Goal: Answer question/provide support: Share knowledge or assist other users

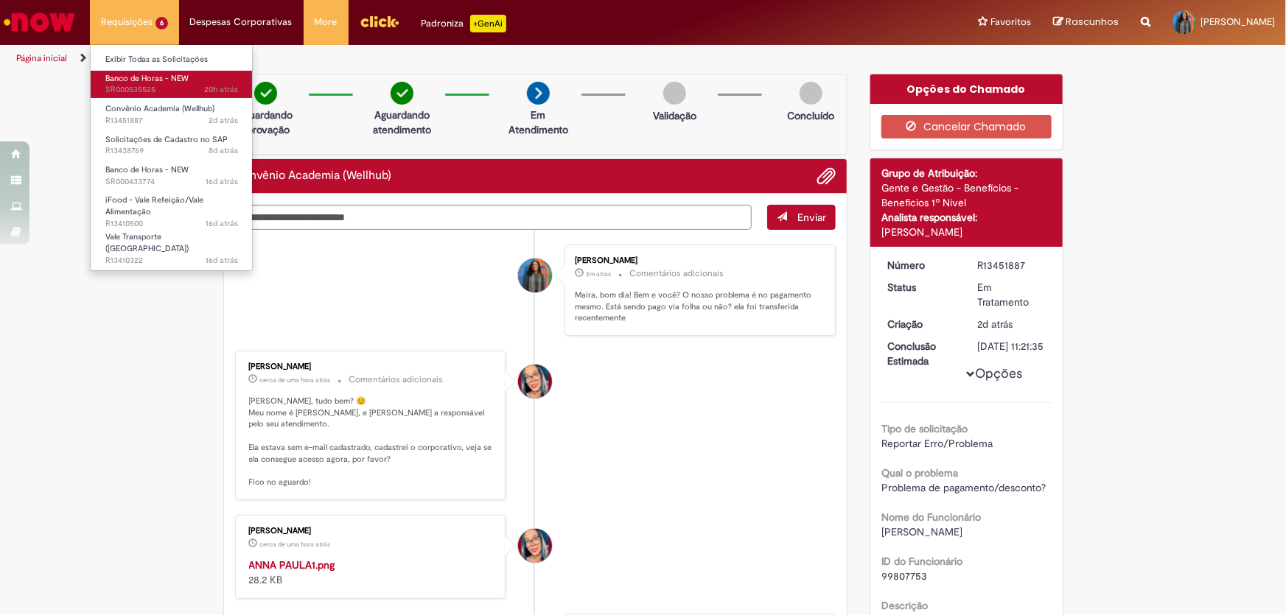
click at [140, 81] on span "Banco de Horas - NEW" at bounding box center [146, 78] width 83 height 11
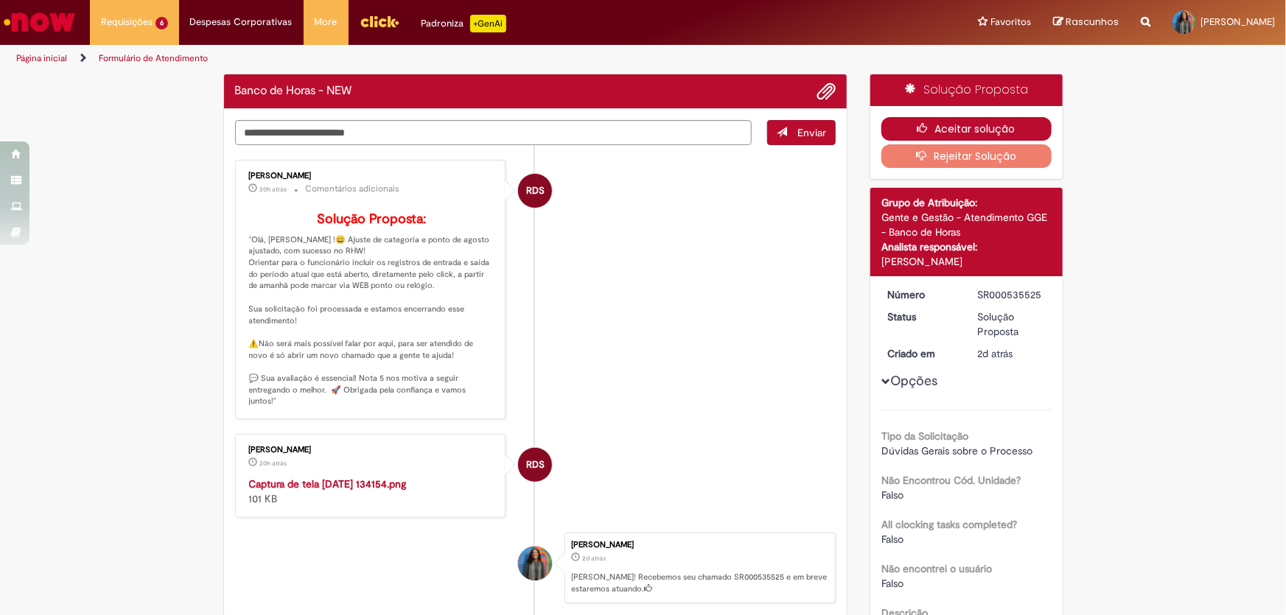
click at [958, 124] on button "Aceitar solução" at bounding box center [967, 129] width 170 height 24
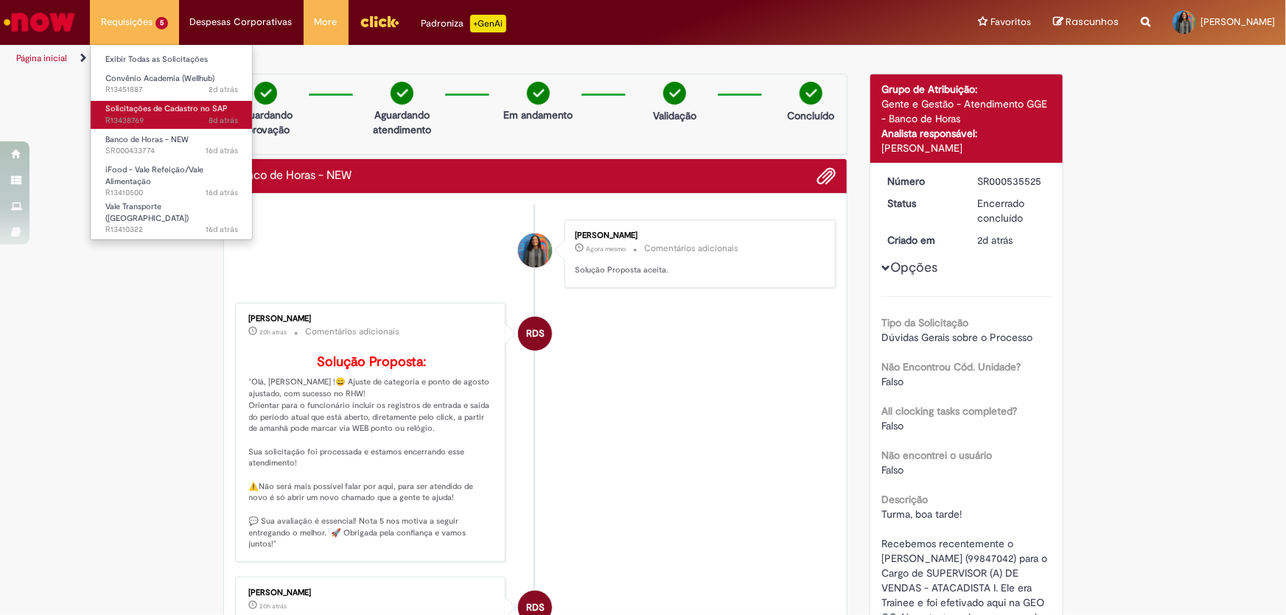
click at [165, 103] on span "Solicitações de Cadastro no SAP" at bounding box center [166, 108] width 122 height 11
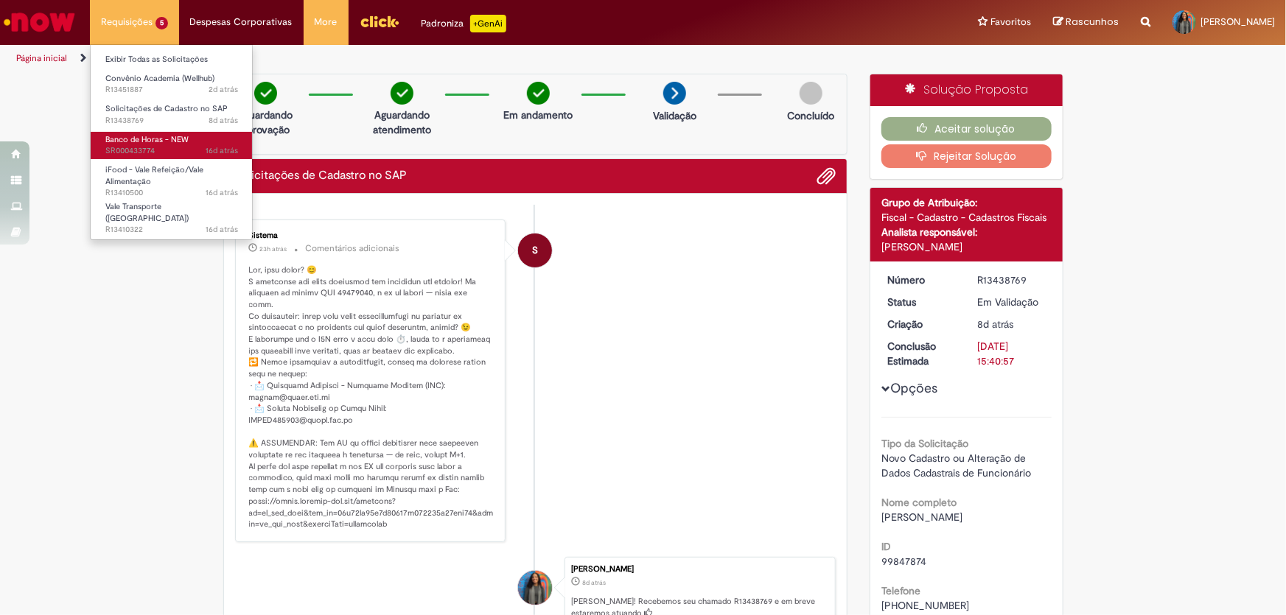
click at [175, 145] on span "16d atrás 16 dias atrás SR000433774" at bounding box center [171, 151] width 133 height 12
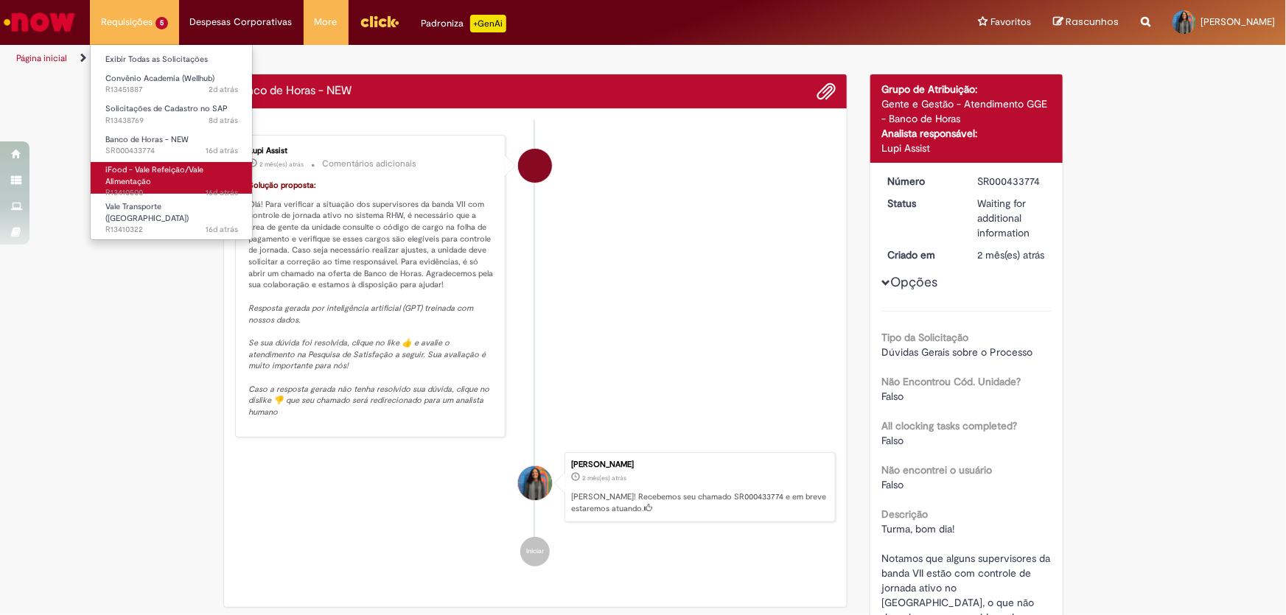
click at [176, 168] on span "iFood - Vale Refeição/Vale Alimentação" at bounding box center [154, 175] width 98 height 23
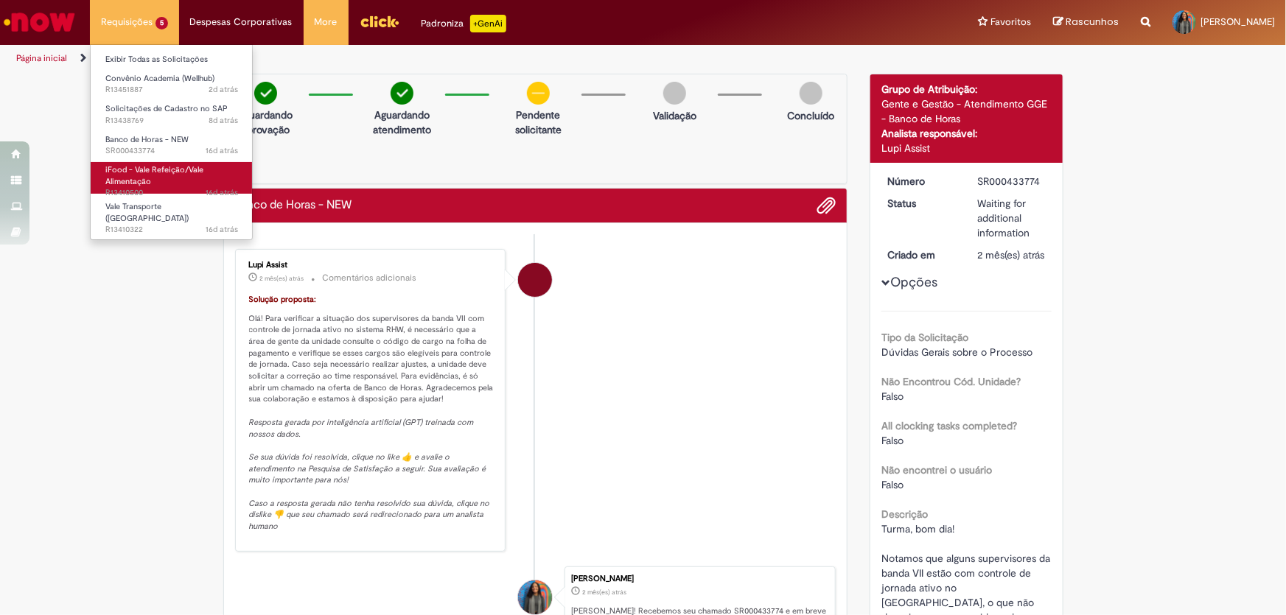
click at [176, 168] on span "iFood - Vale Refeição/Vale Alimentação" at bounding box center [154, 175] width 98 height 23
click at [168, 170] on span "iFood - Vale Refeição/Vale Alimentação" at bounding box center [154, 175] width 98 height 23
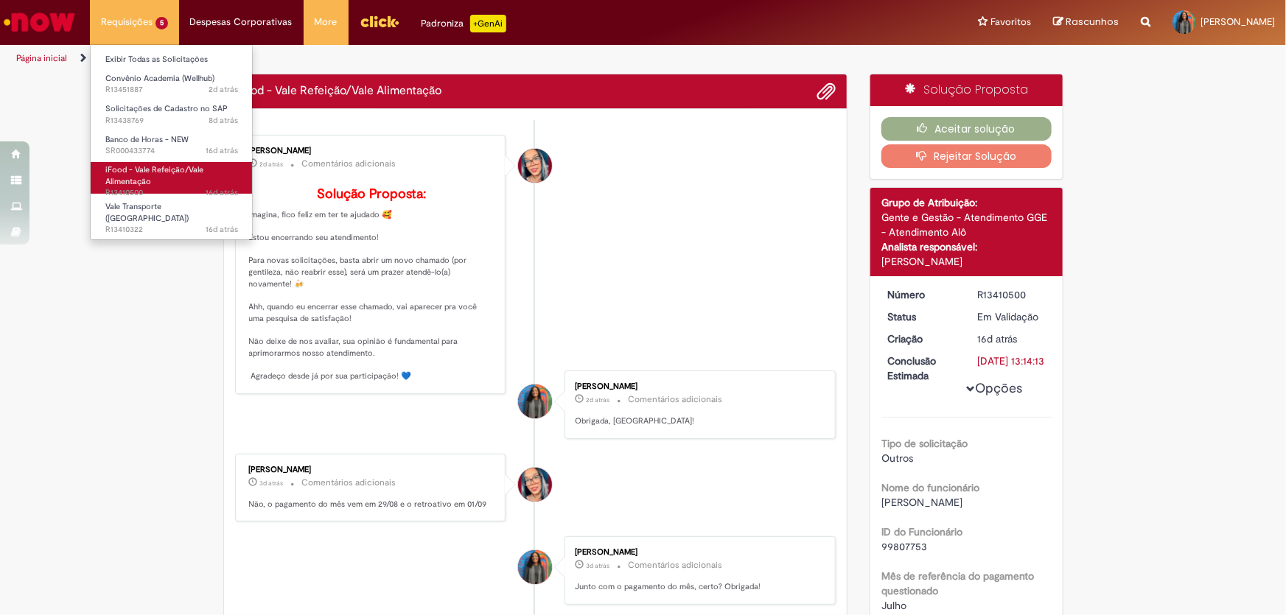
click at [184, 169] on span "iFood - Vale Refeição/Vale Alimentação" at bounding box center [154, 175] width 98 height 23
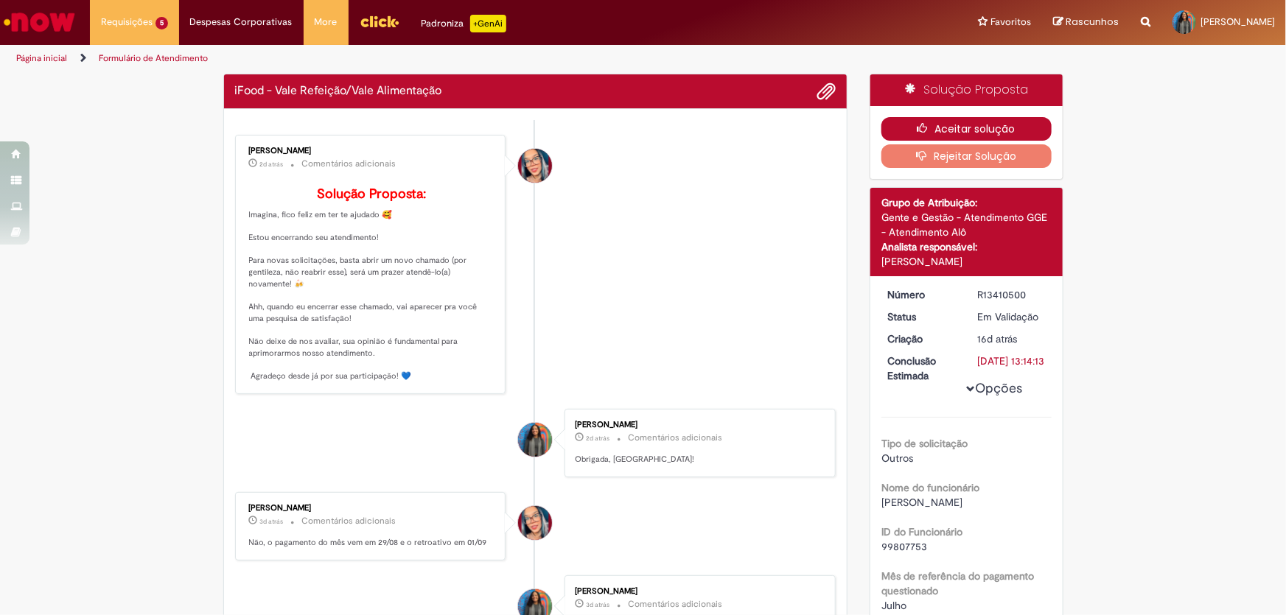
click at [949, 129] on button "Aceitar solução" at bounding box center [967, 129] width 170 height 24
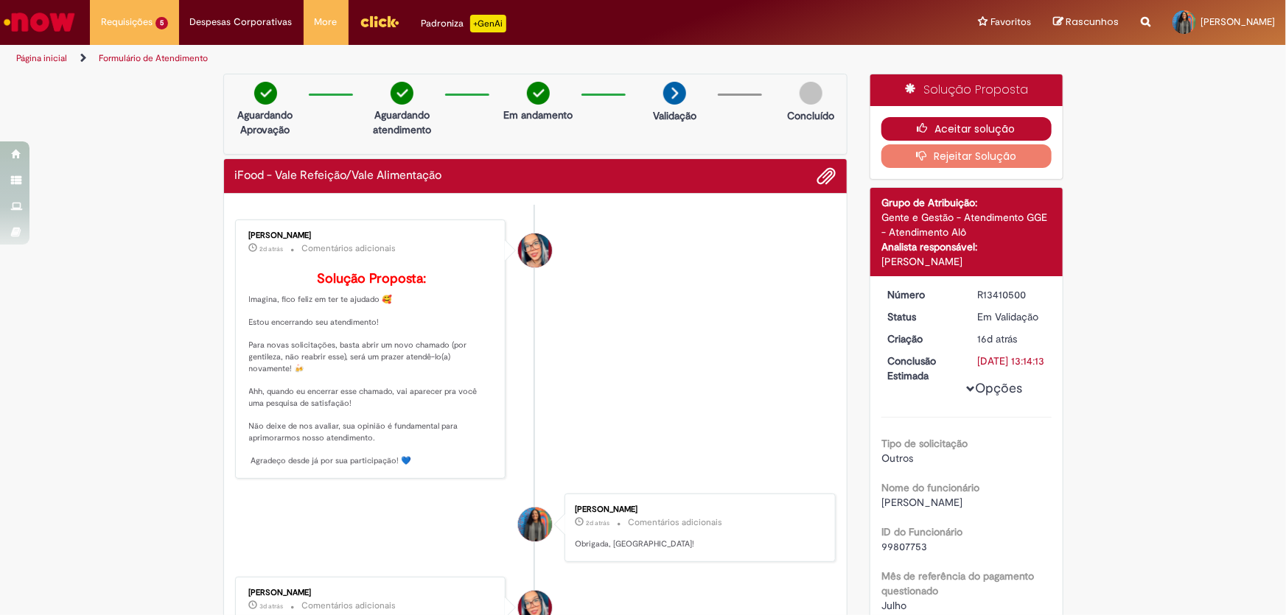
scroll to position [133, 0]
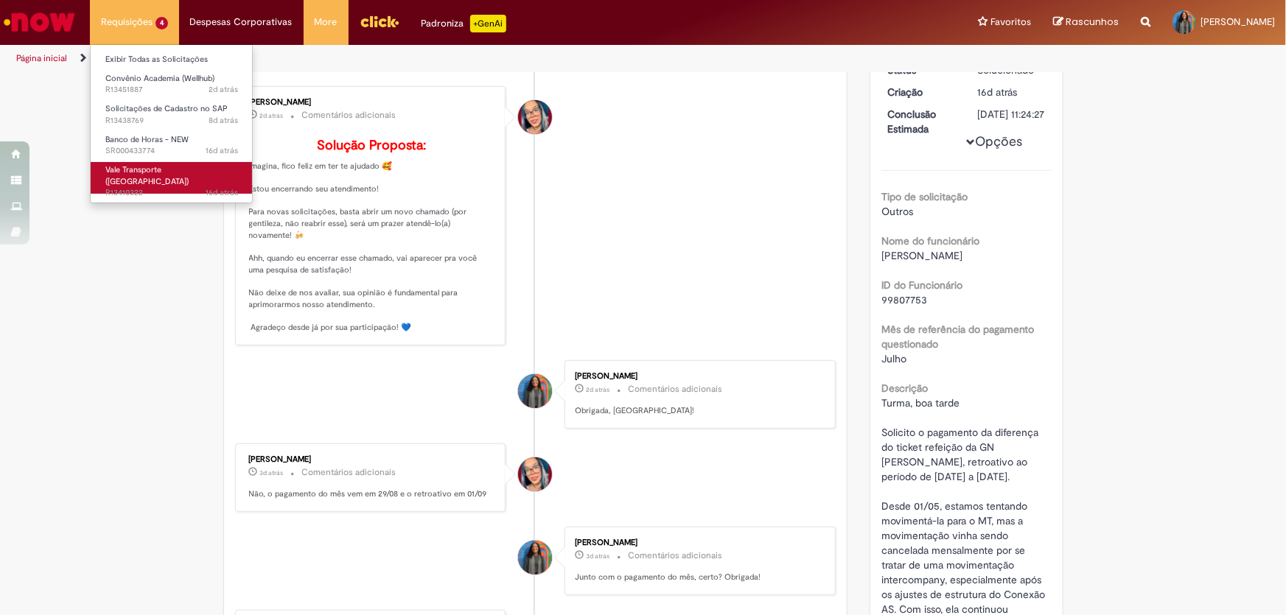
click at [155, 175] on link "Vale Transporte ([GEOGRAPHIC_DATA]) 16d atrás 16 dias atrás R13410322" at bounding box center [172, 178] width 162 height 32
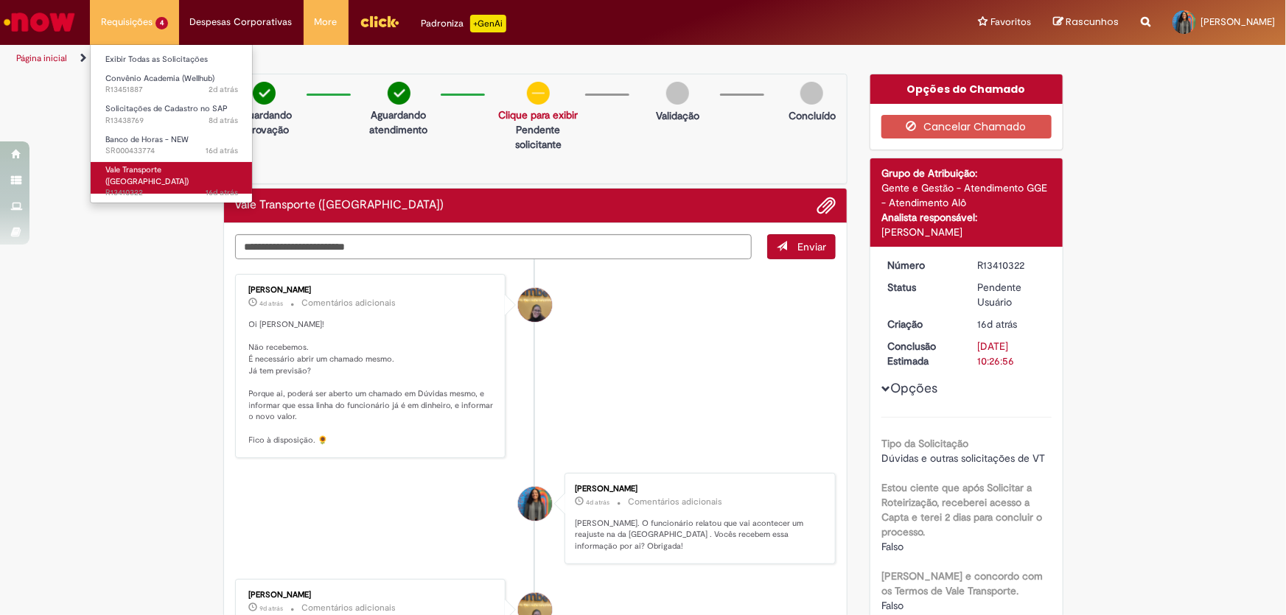
click at [173, 187] on span "16d atrás 16 dias atrás R13410322" at bounding box center [171, 193] width 133 height 12
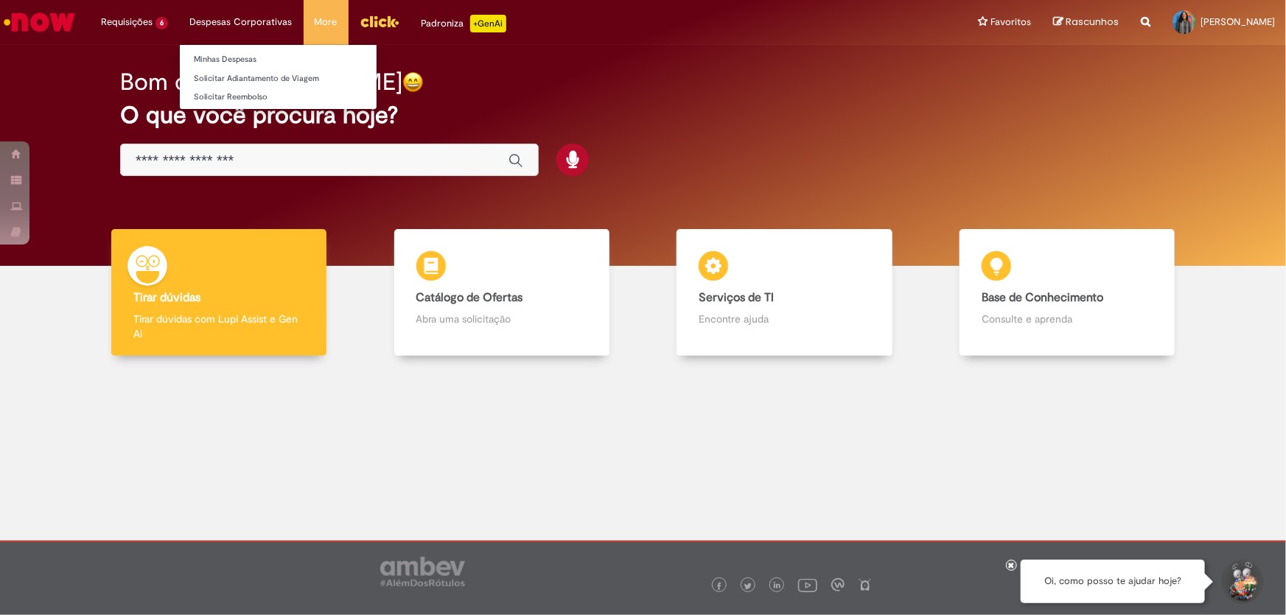
click at [179, 26] on li "Despesas Corporativas Minhas Despesas Solicitar Adiantamento de Viagem Solicita…" at bounding box center [134, 22] width 89 height 44
click at [212, 55] on link "Minhas Despesas" at bounding box center [278, 60] width 197 height 16
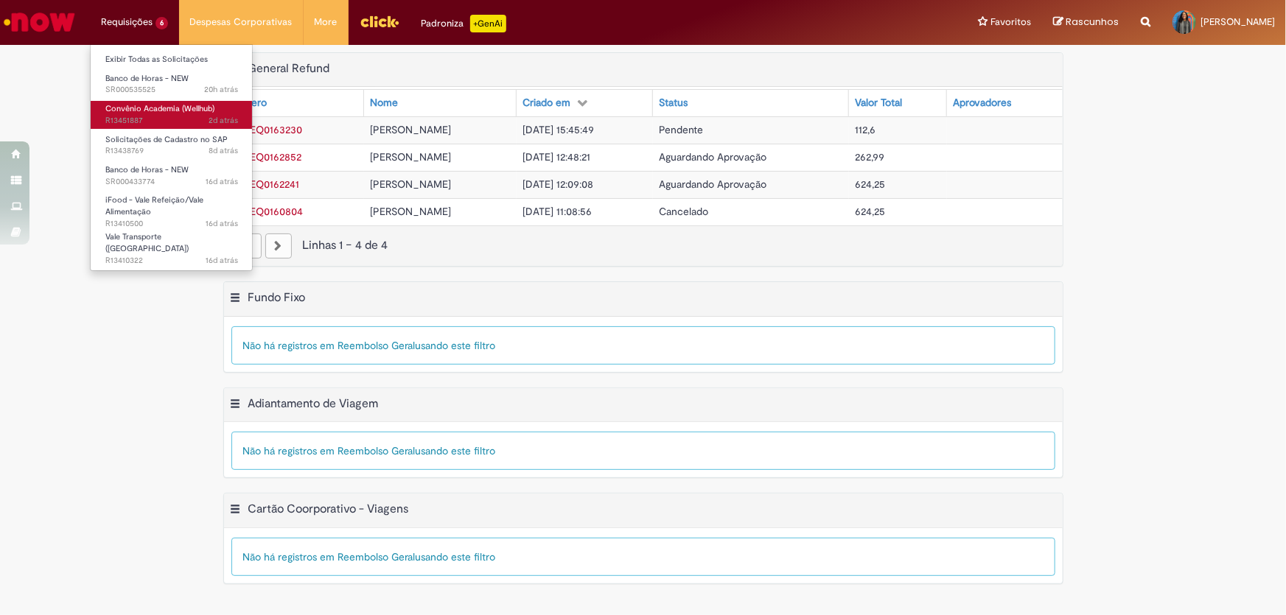
click at [129, 109] on span "Convênio Academia (Wellhub)" at bounding box center [159, 108] width 109 height 11
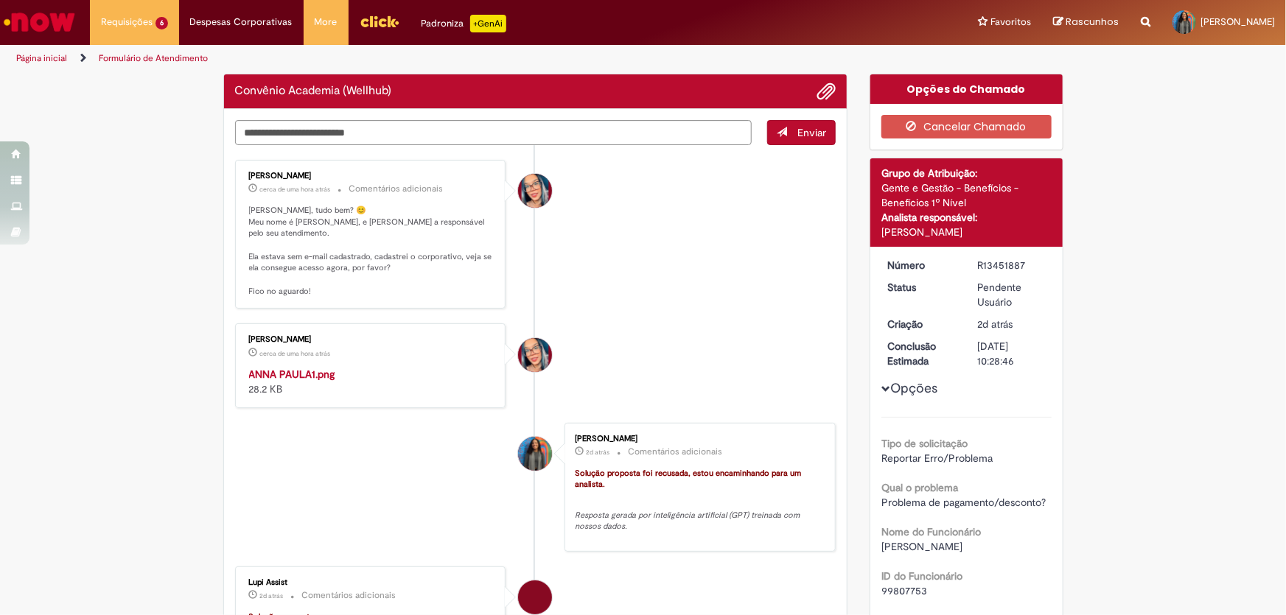
click at [707, 279] on li "Maira Priscila Da Silva Arnaldo cerca de uma hora atrás cerca de uma hora atrás…" at bounding box center [535, 235] width 601 height 150
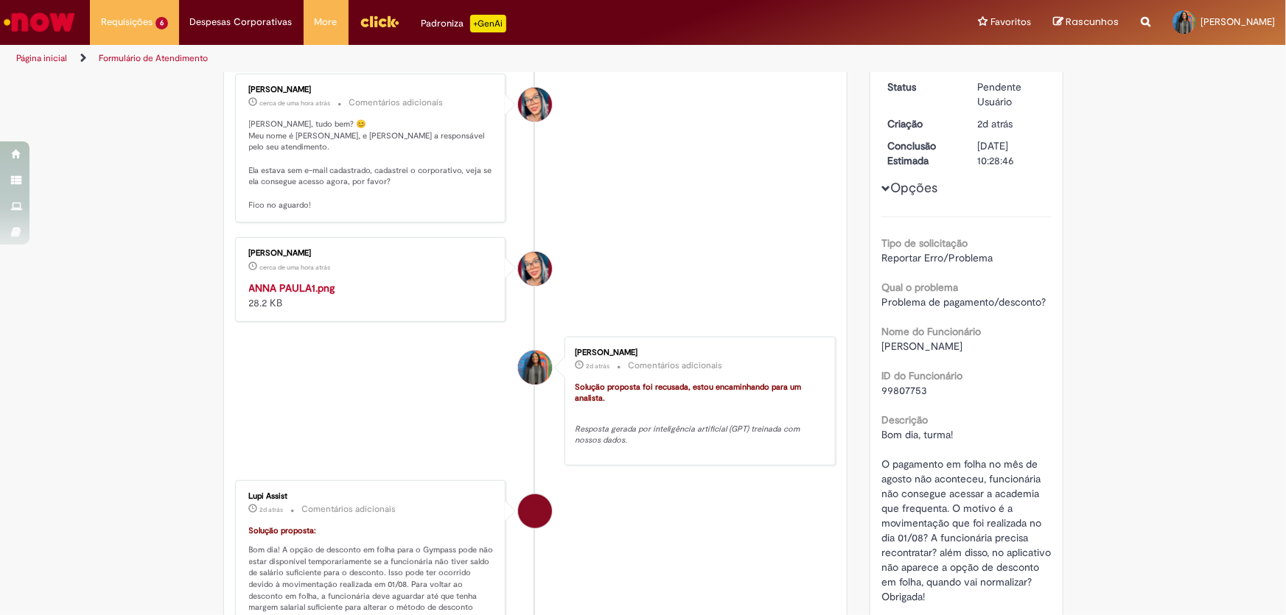
scroll to position [133, 0]
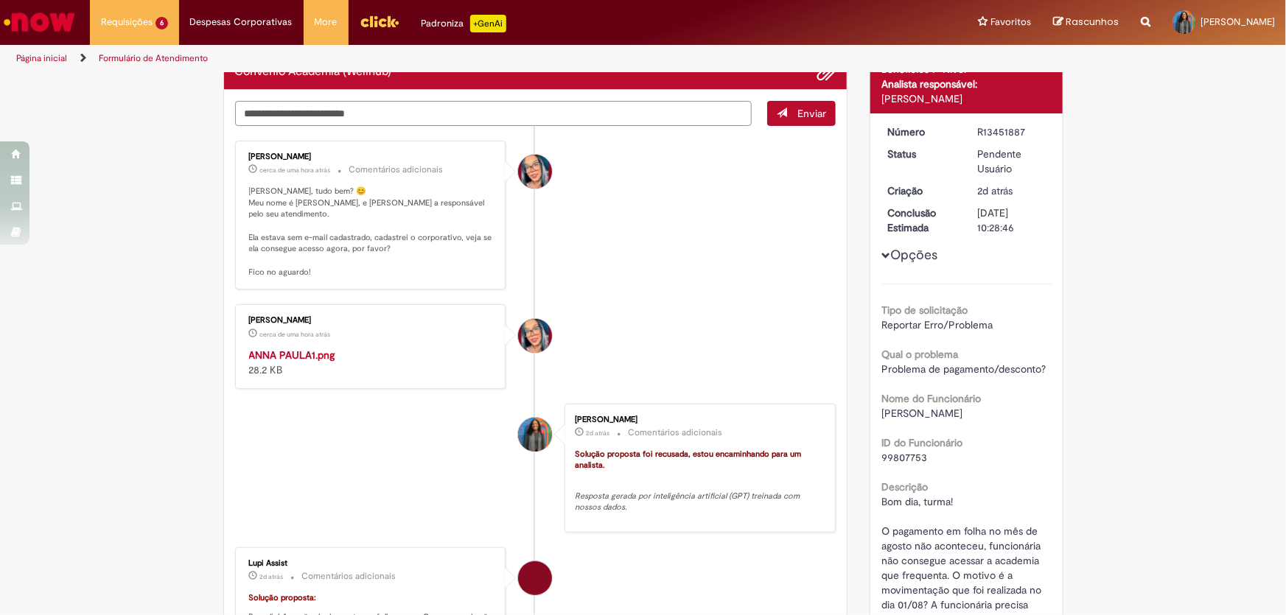
click at [417, 103] on textarea "Digite sua mensagem aqui..." at bounding box center [493, 113] width 517 height 25
click at [399, 348] on img "Histórico de tíquete" at bounding box center [371, 348] width 245 height 0
click at [440, 108] on textarea "Digite sua mensagem aqui..." at bounding box center [493, 113] width 517 height 25
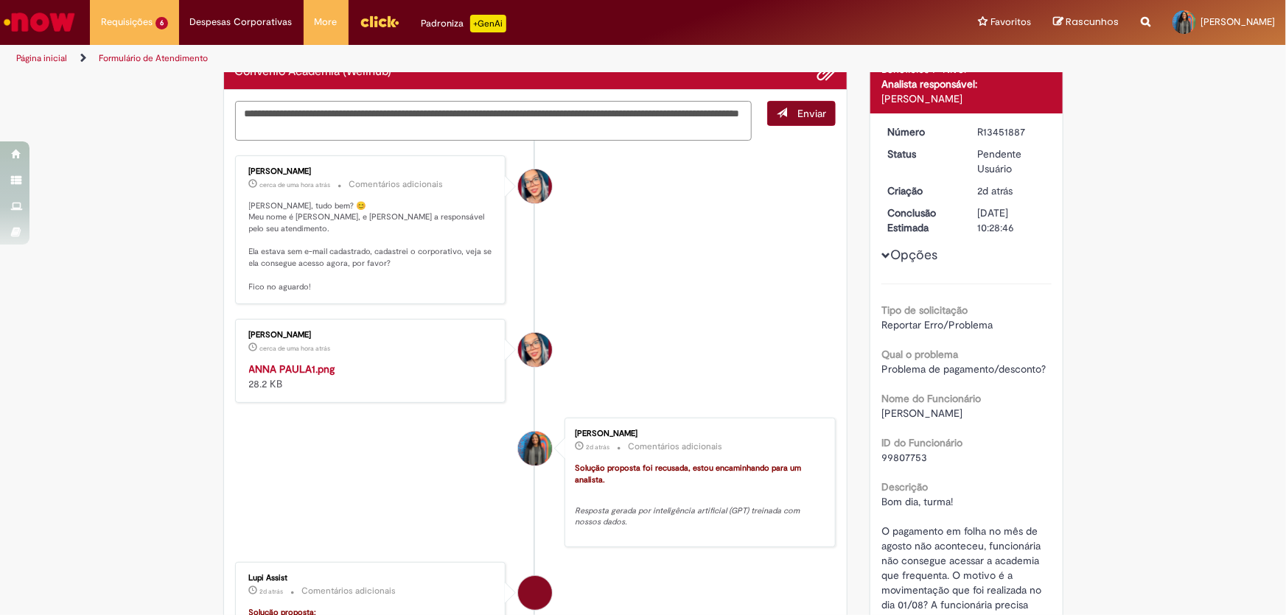
type textarea "**********"
click at [808, 120] on button "Enviar" at bounding box center [801, 113] width 69 height 25
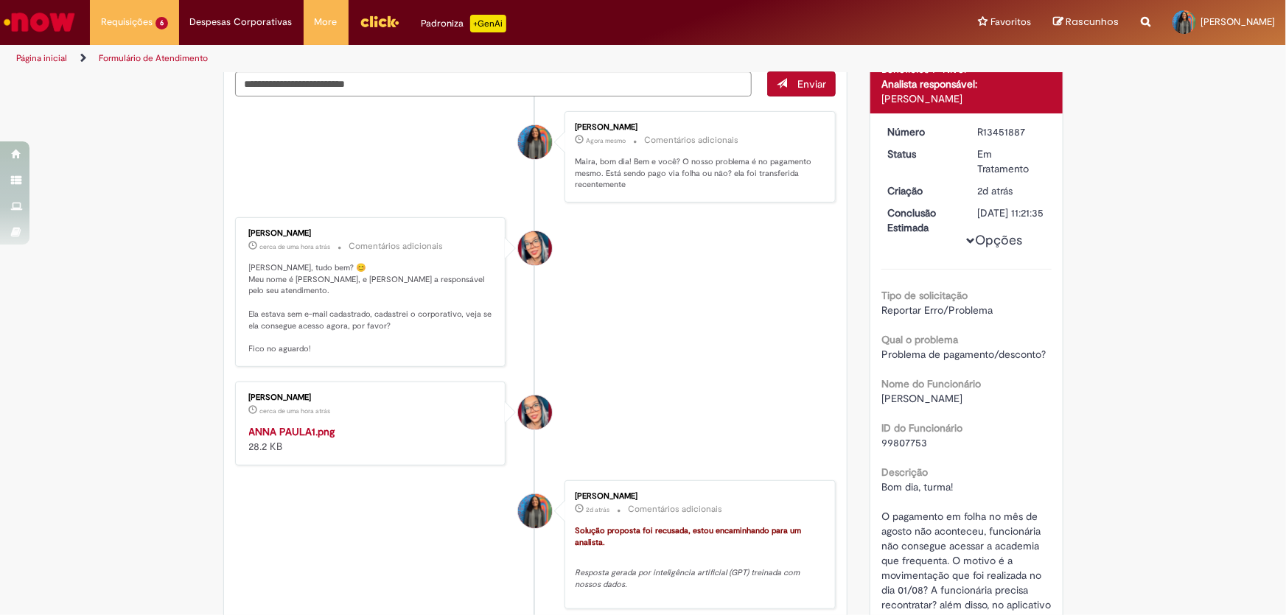
scroll to position [104, 0]
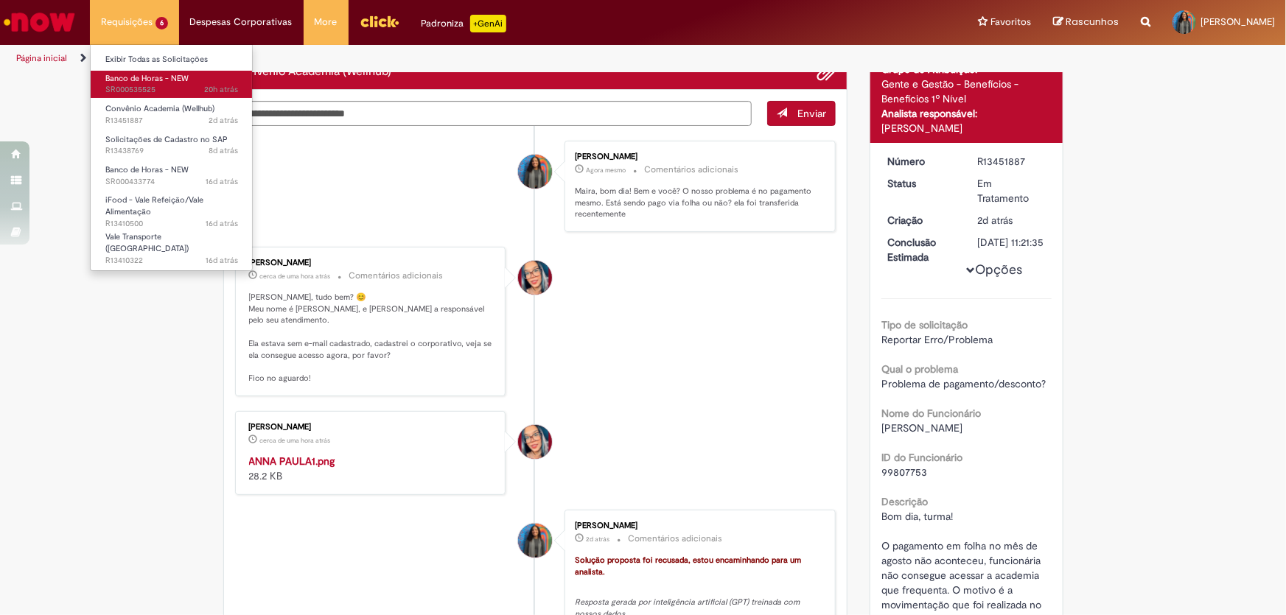
click at [142, 80] on span "Banco de Horas - NEW" at bounding box center [146, 78] width 83 height 11
